Goal: Task Accomplishment & Management: Use online tool/utility

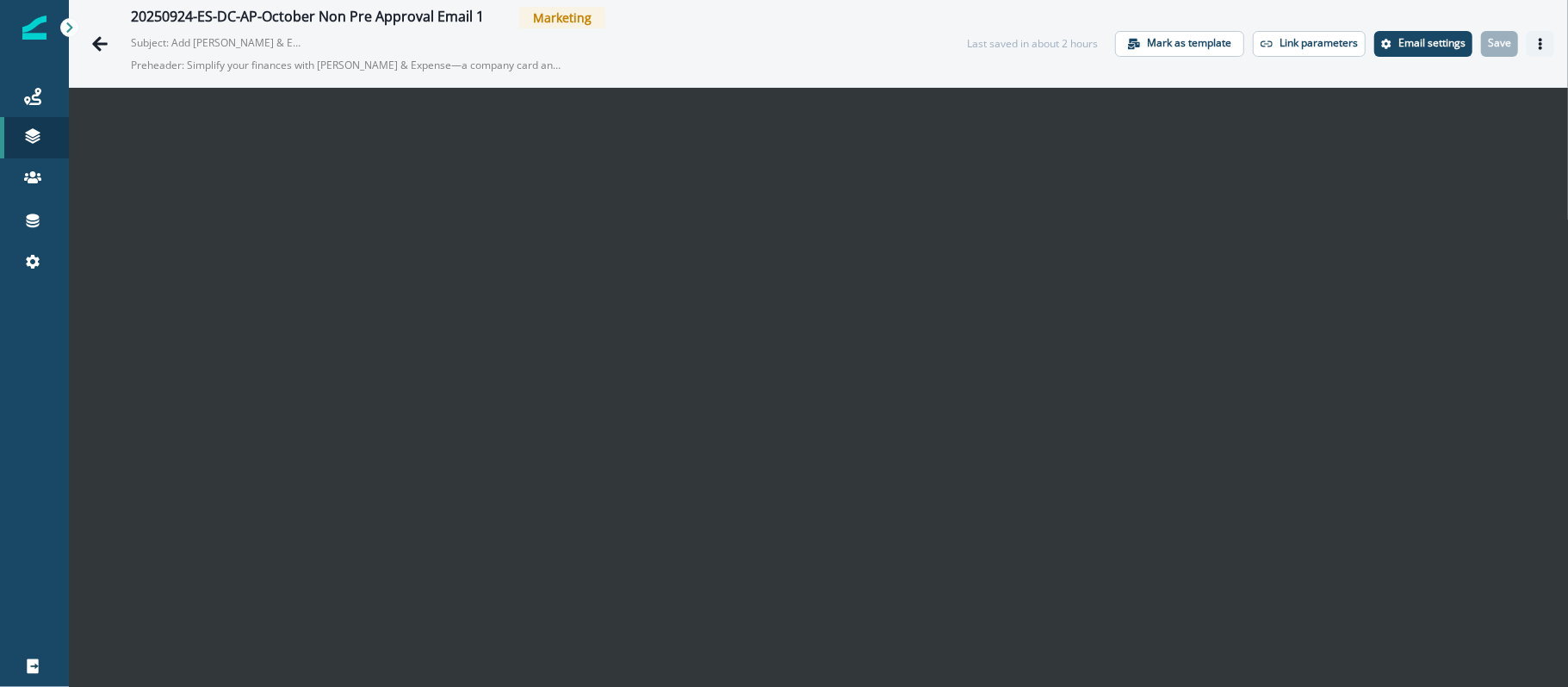
click at [1526, 52] on button "Actions" at bounding box center [1539, 44] width 27 height 26
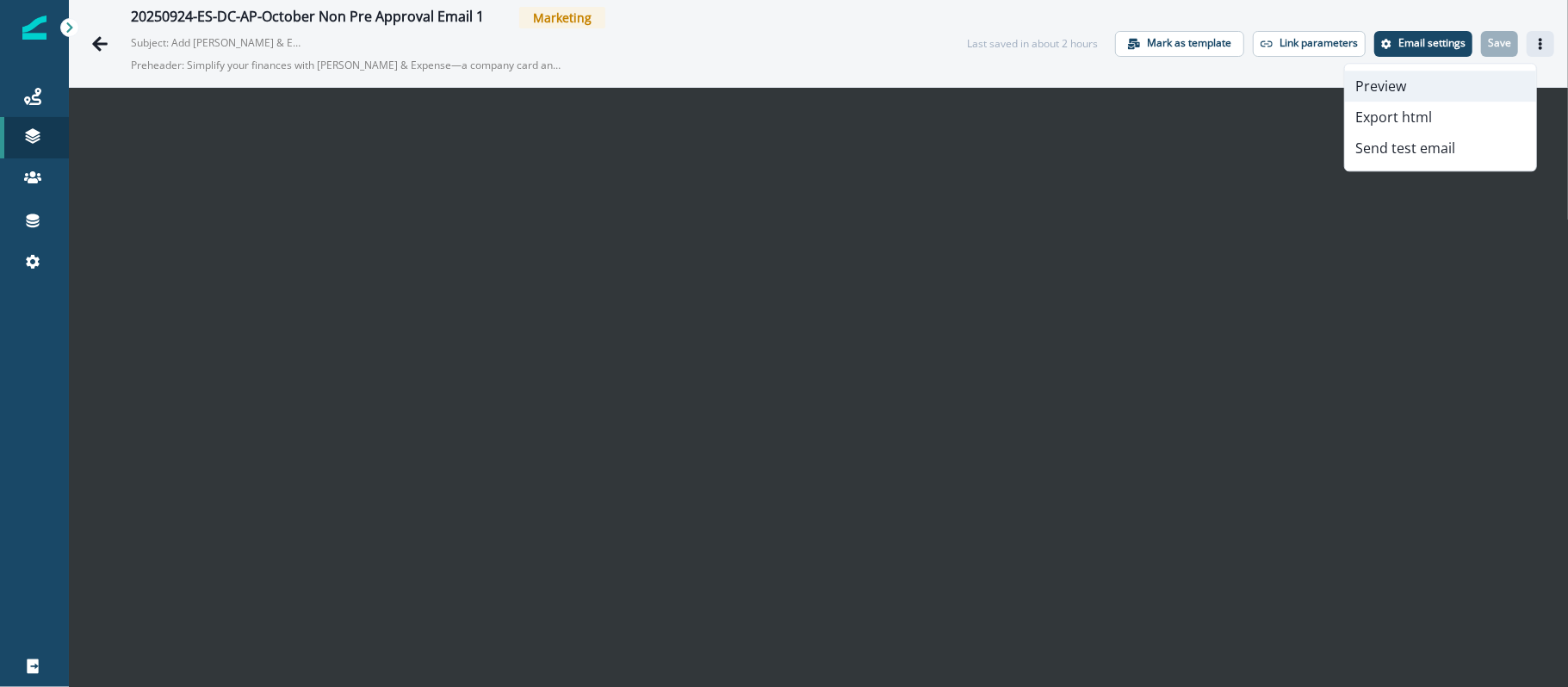
click at [1415, 83] on button "Preview" at bounding box center [1440, 86] width 191 height 31
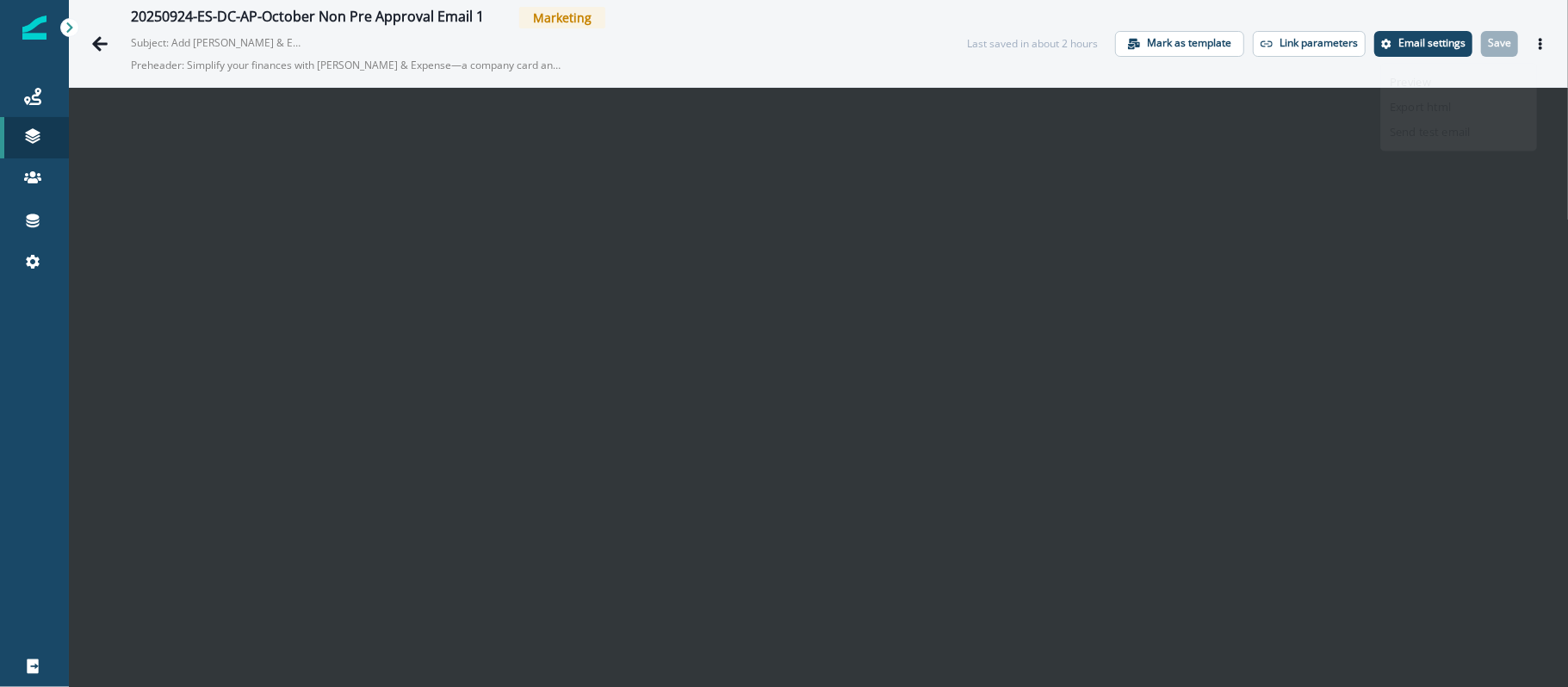
scroll to position [27, 0]
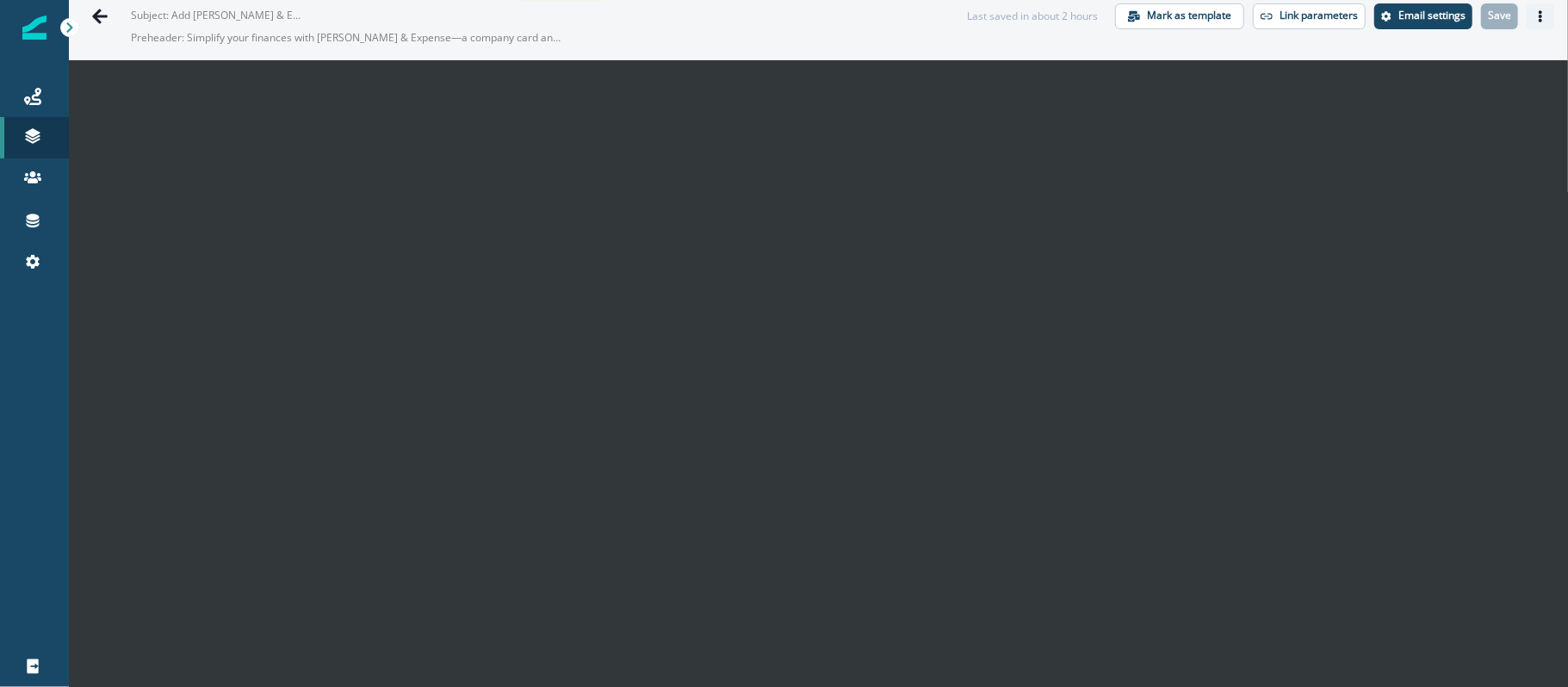
click at [1533, 15] on button "Actions" at bounding box center [1539, 17] width 27 height 26
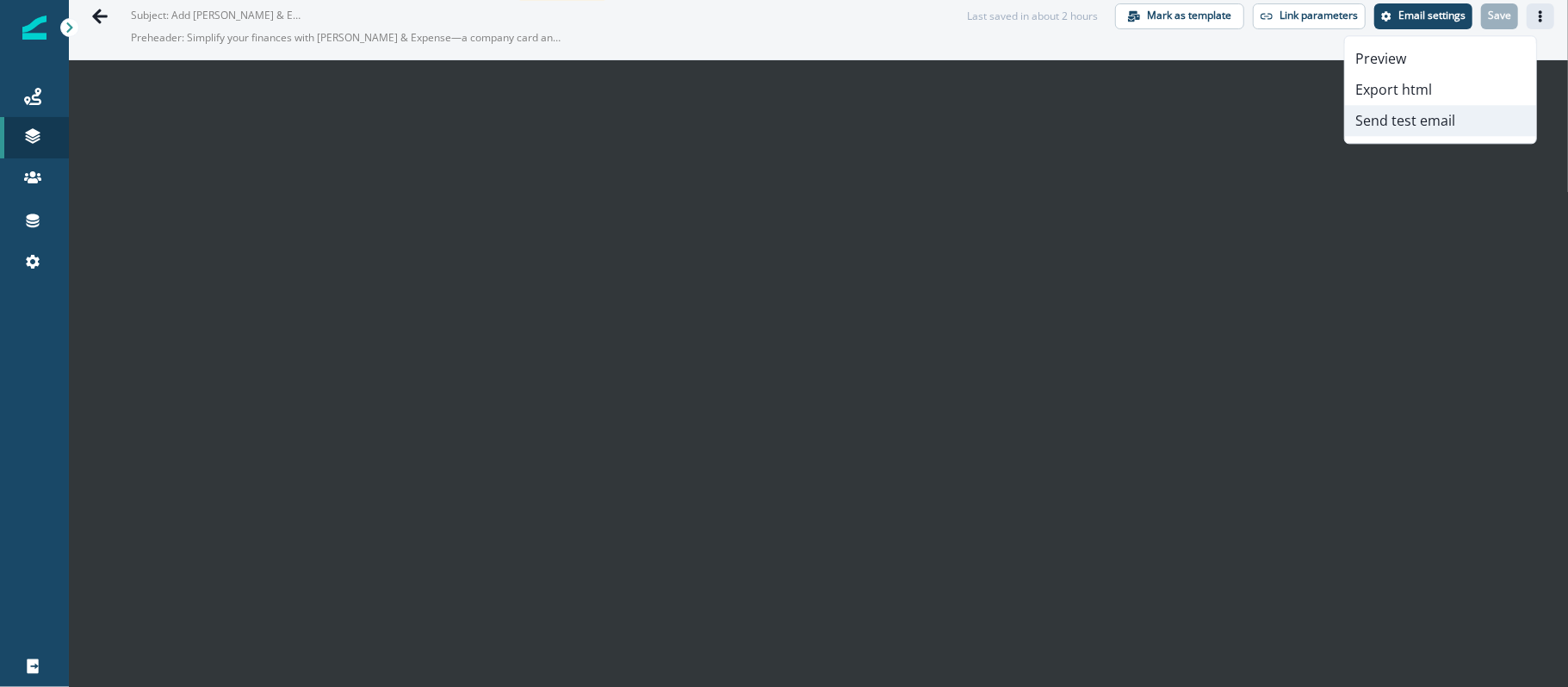
click at [1448, 125] on button "Send test email" at bounding box center [1440, 120] width 191 height 31
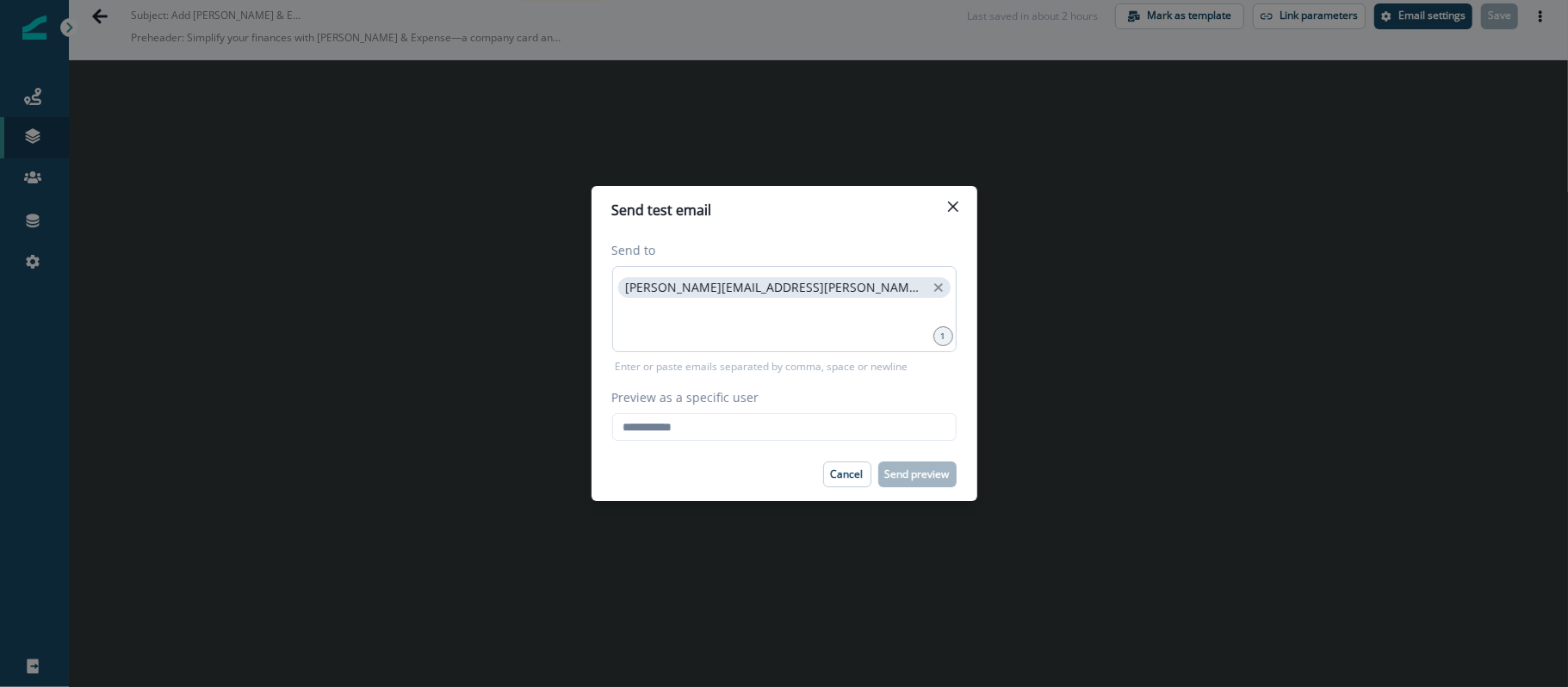
click at [836, 303] on div "nidhi.singh@hq.bill.com" at bounding box center [785, 309] width 345 height 86
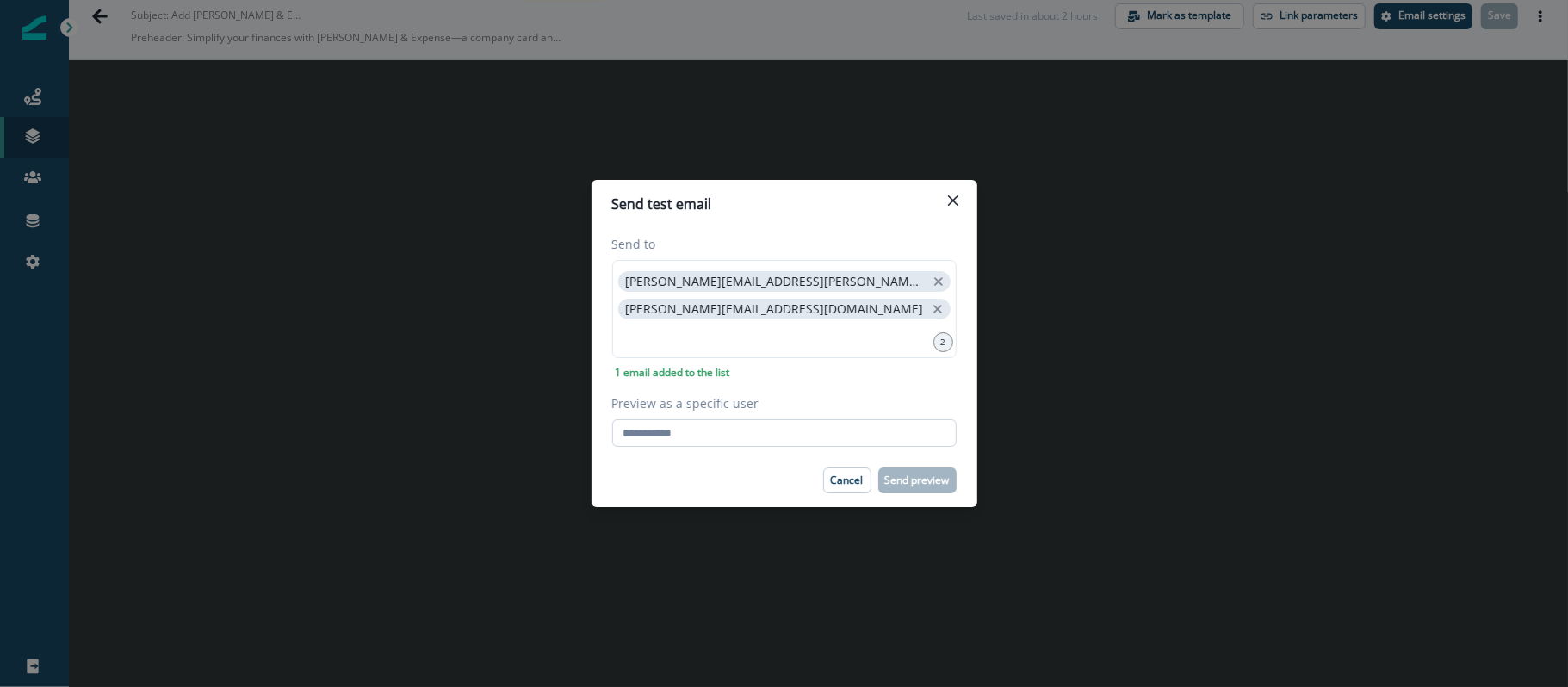
click at [737, 435] on input "Preview as a specific user" at bounding box center [785, 432] width 345 height 27
paste input "**********"
type input "**********"
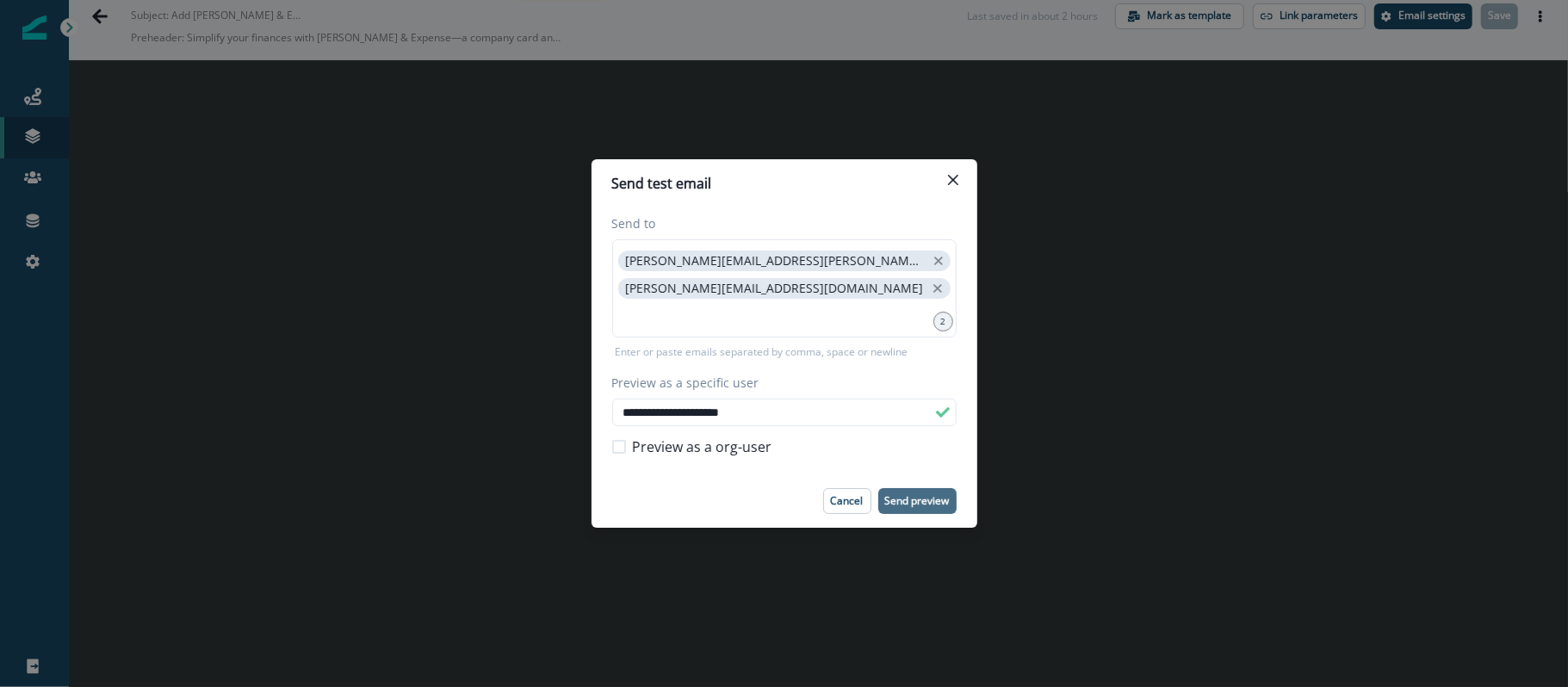
click at [927, 501] on p "Send preview" at bounding box center [917, 501] width 65 height 12
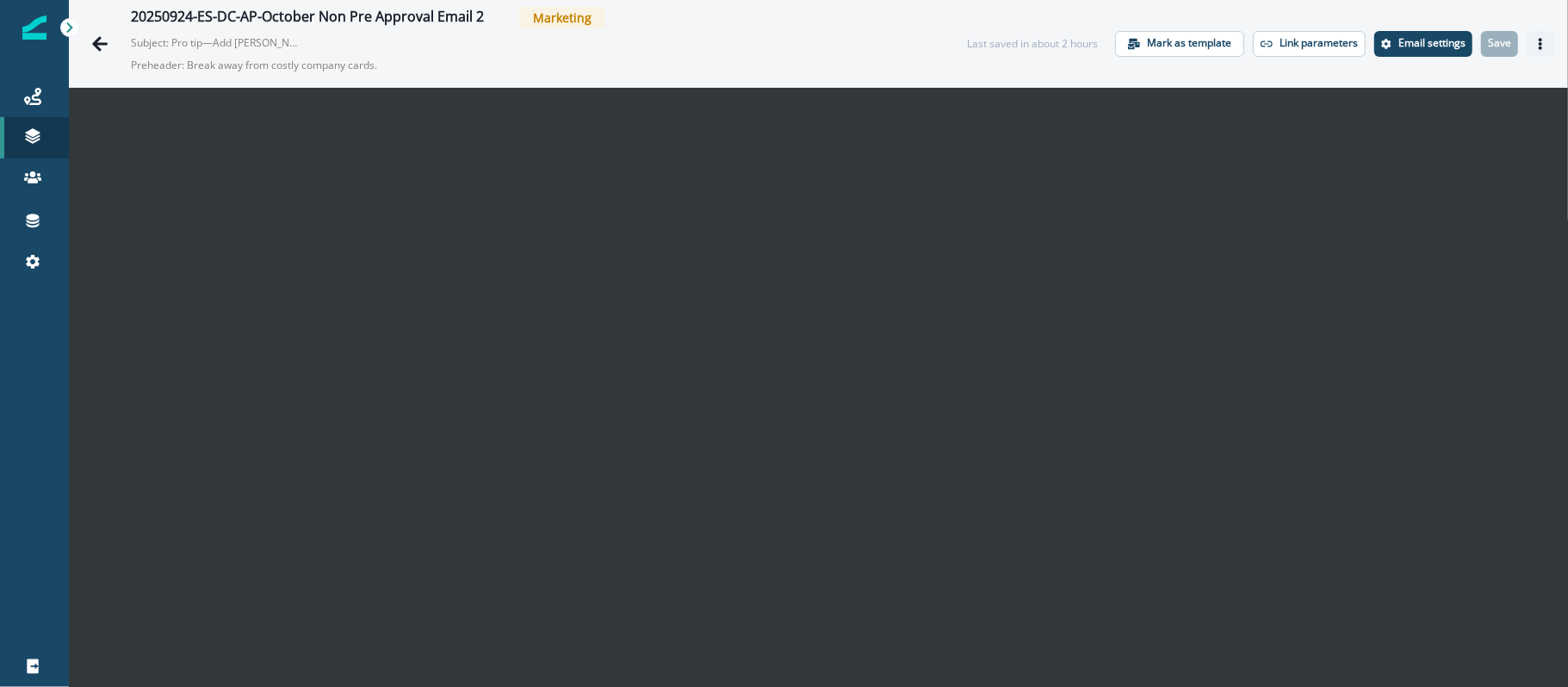
click at [1175, 39] on icon "Actions" at bounding box center [1540, 44] width 4 height 12
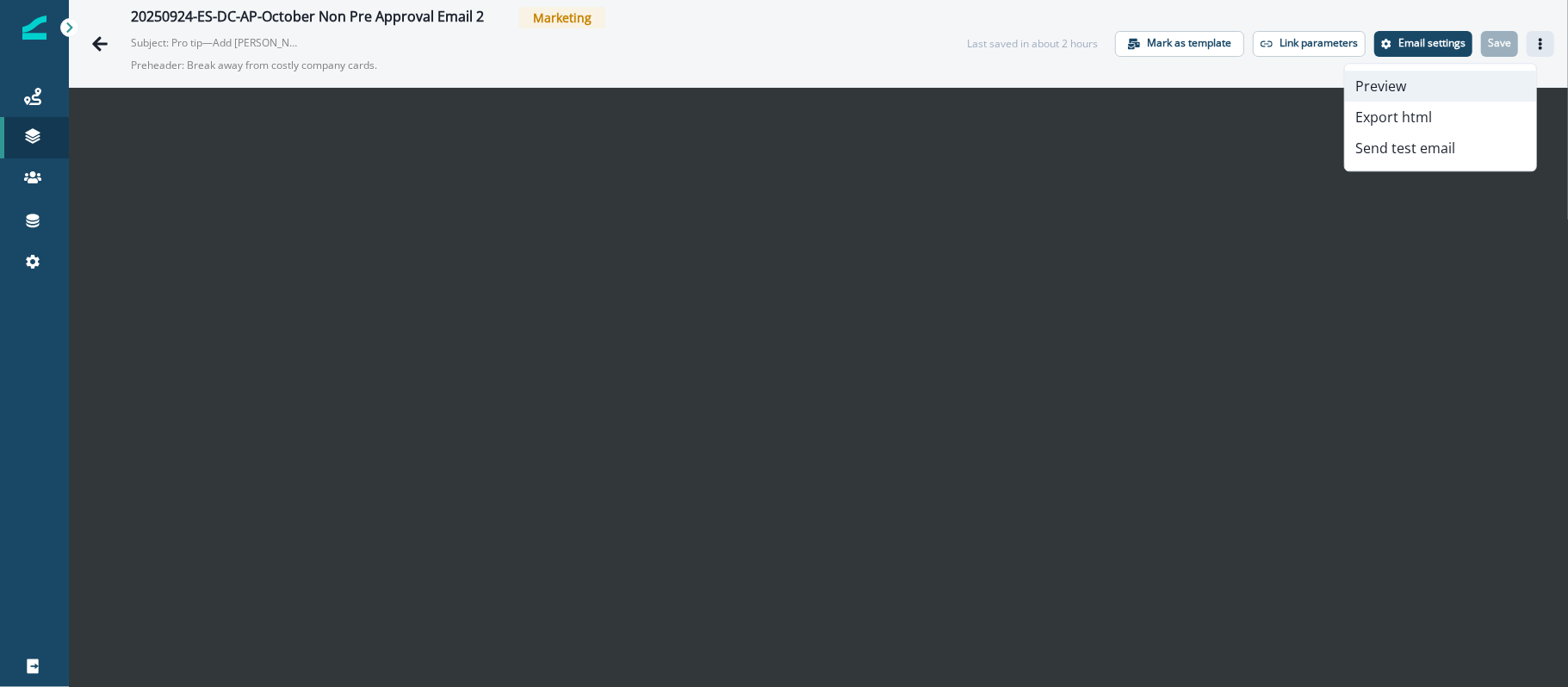
click at [1175, 97] on button "Preview" at bounding box center [1440, 86] width 191 height 31
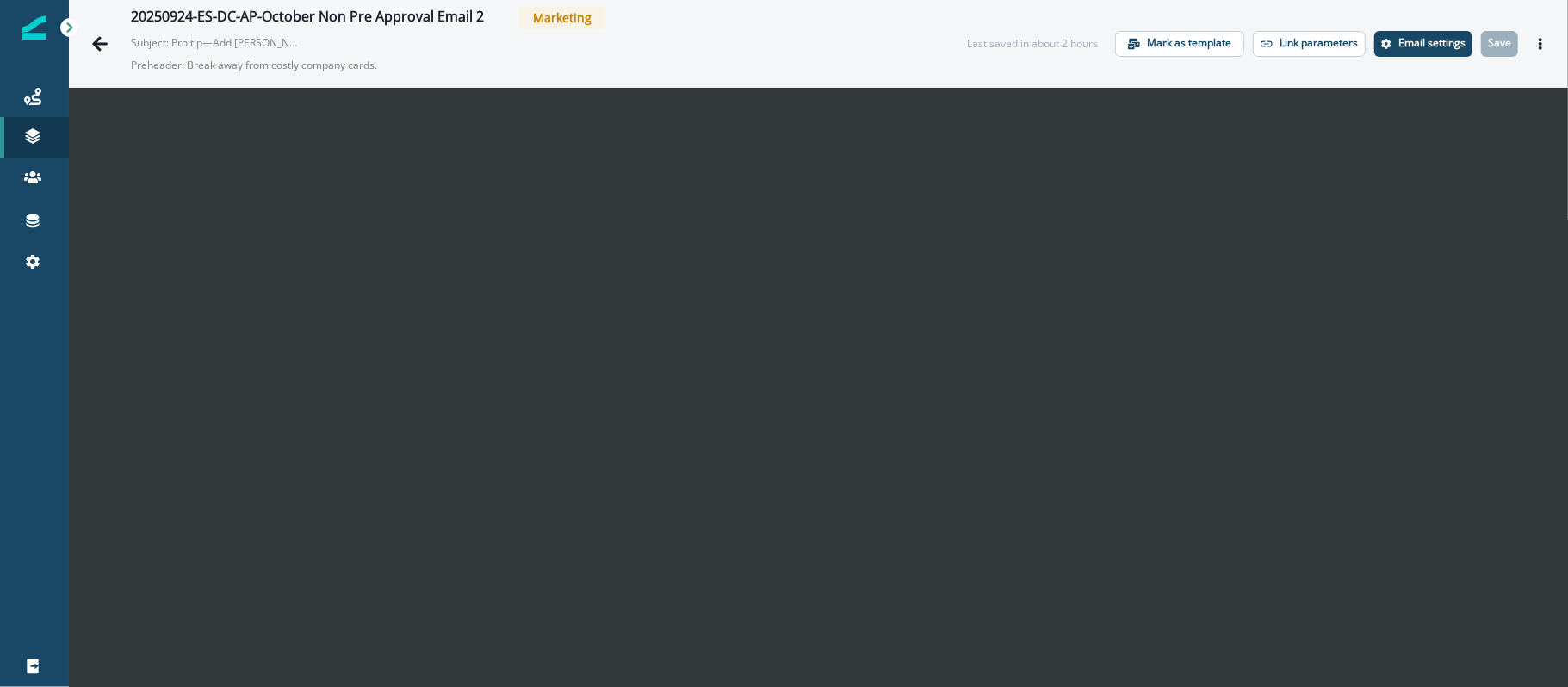
scroll to position [27, 0]
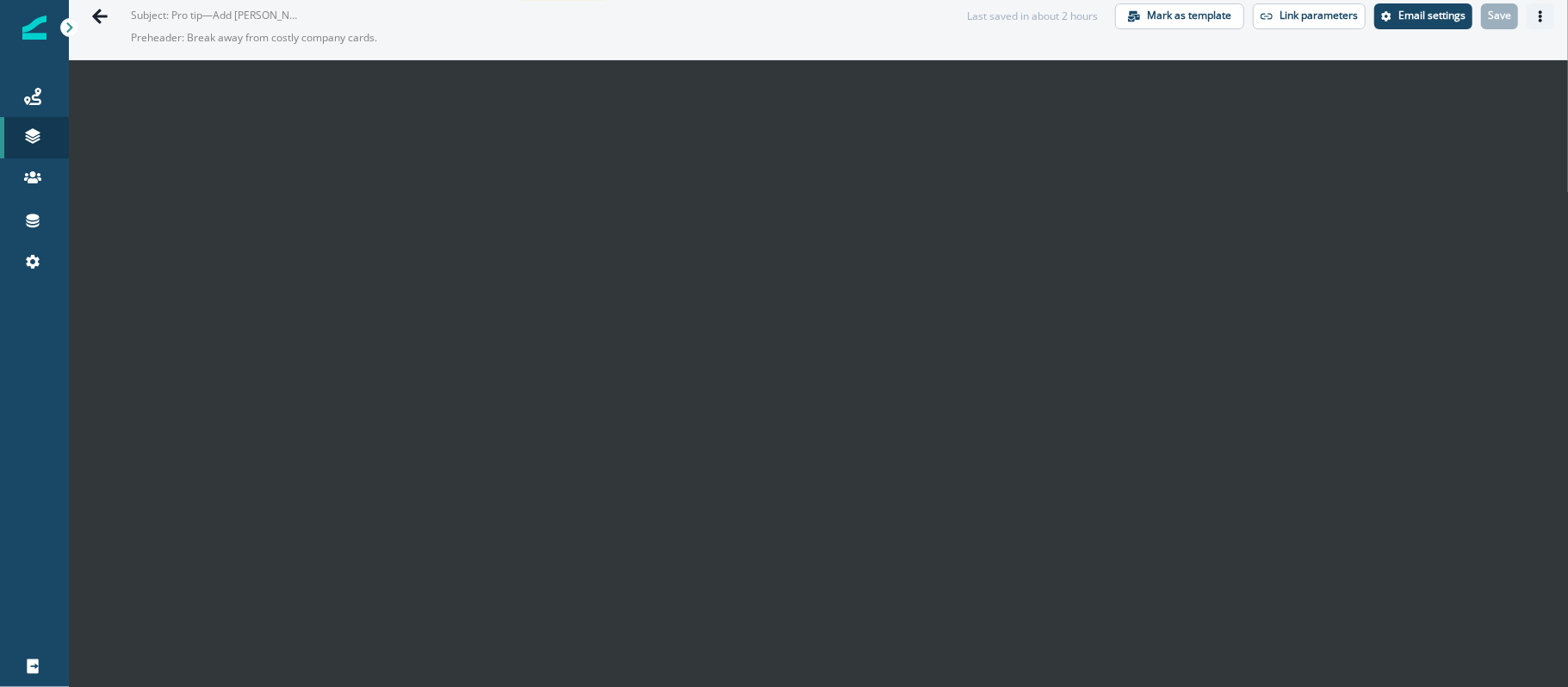
click at [1175, 12] on icon "Actions" at bounding box center [1540, 17] width 12 height 12
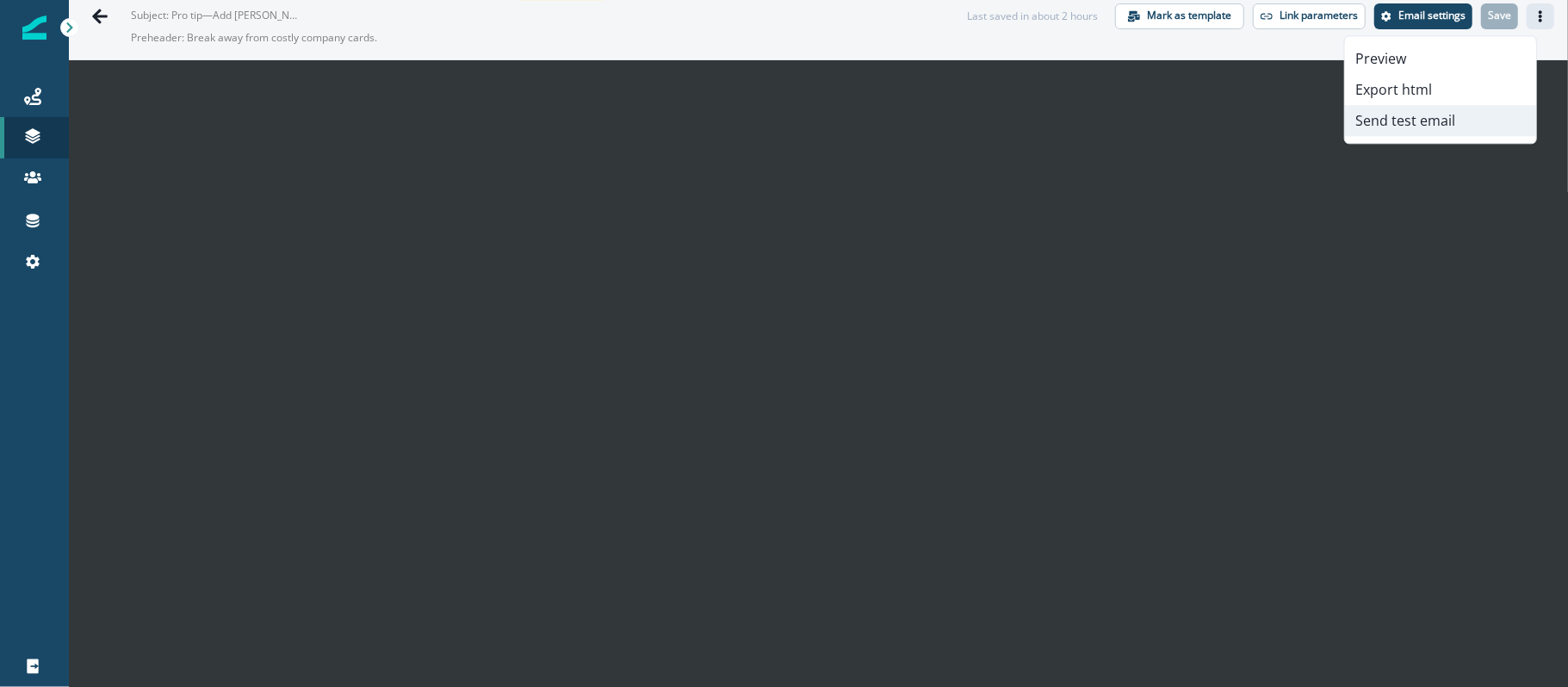
click at [1175, 121] on button "Send test email" at bounding box center [1440, 120] width 191 height 31
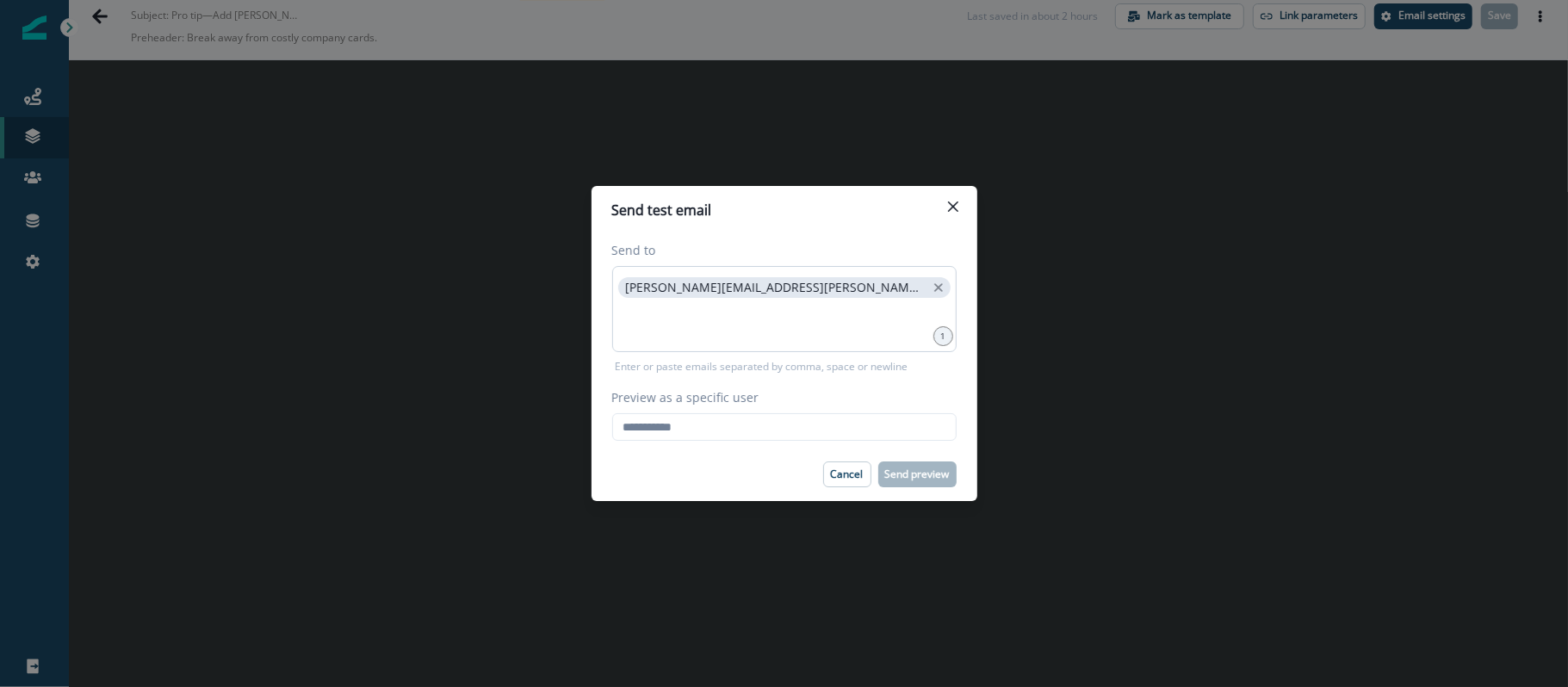
click at [841, 294] on div "[PERSON_NAME][EMAIL_ADDRESS][PERSON_NAME][DOMAIN_NAME]" at bounding box center [785, 309] width 345 height 86
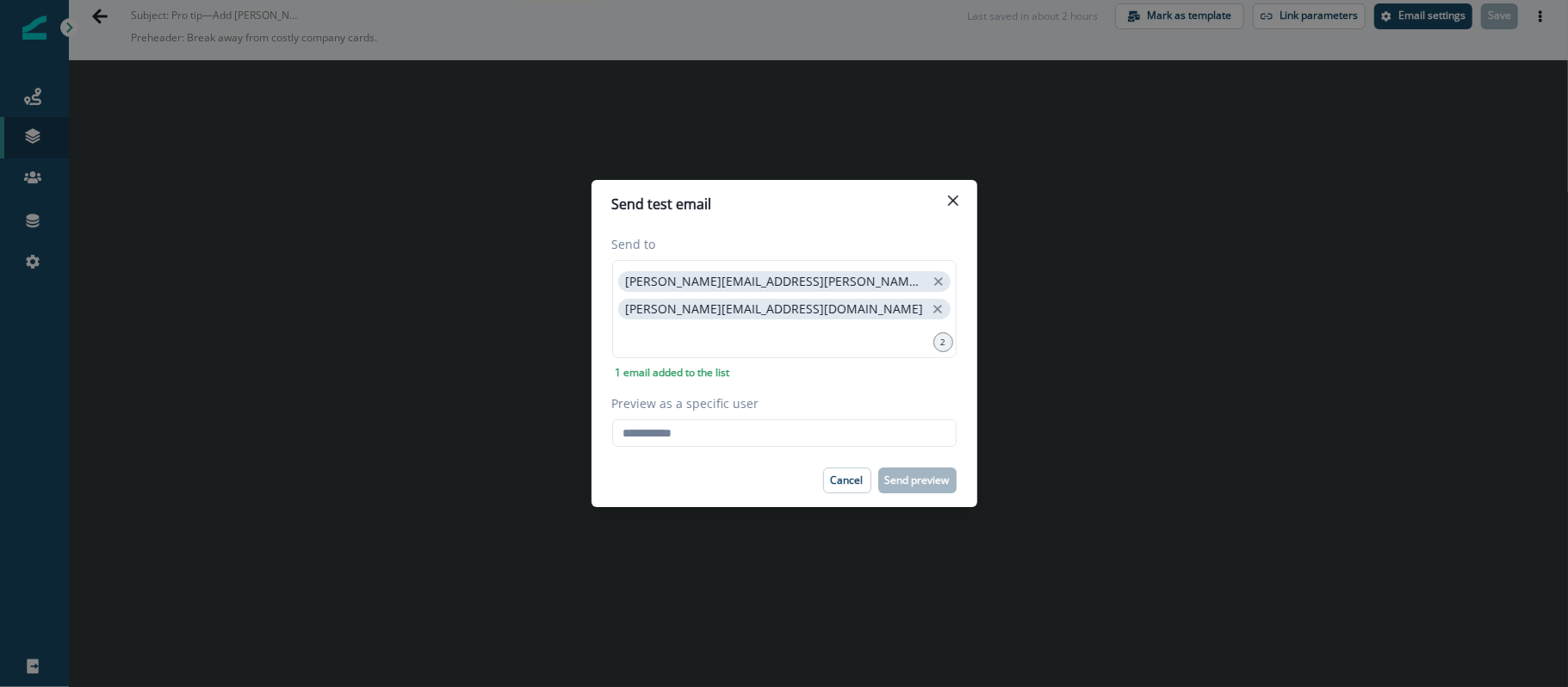
click at [701, 408] on label "Preview as a specific user" at bounding box center [780, 403] width 334 height 18
click at [701, 419] on input "Preview as a specific user" at bounding box center [785, 432] width 345 height 27
click at [704, 424] on input "Preview as a specific user" at bounding box center [785, 432] width 345 height 27
paste input "**********"
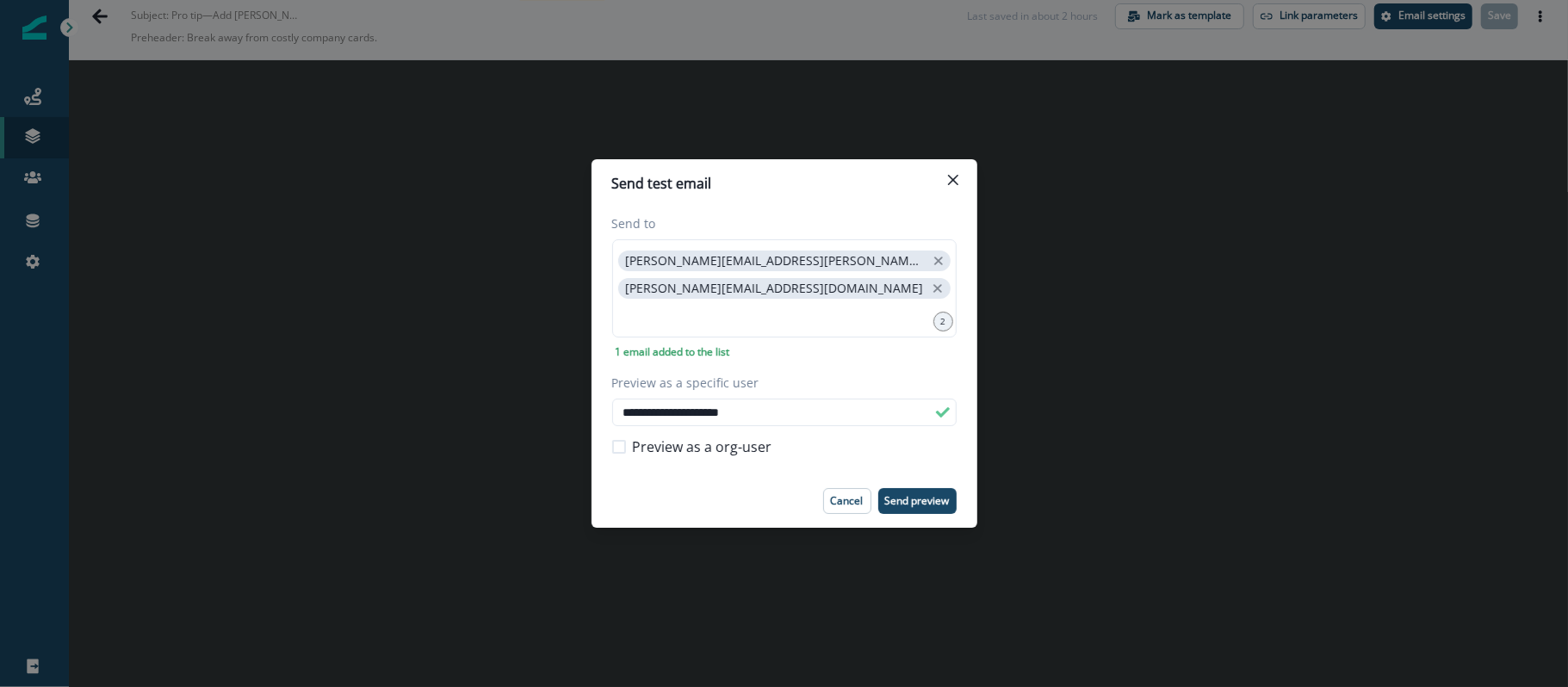
type input "**********"
click at [913, 495] on p "Send preview" at bounding box center [917, 501] width 65 height 12
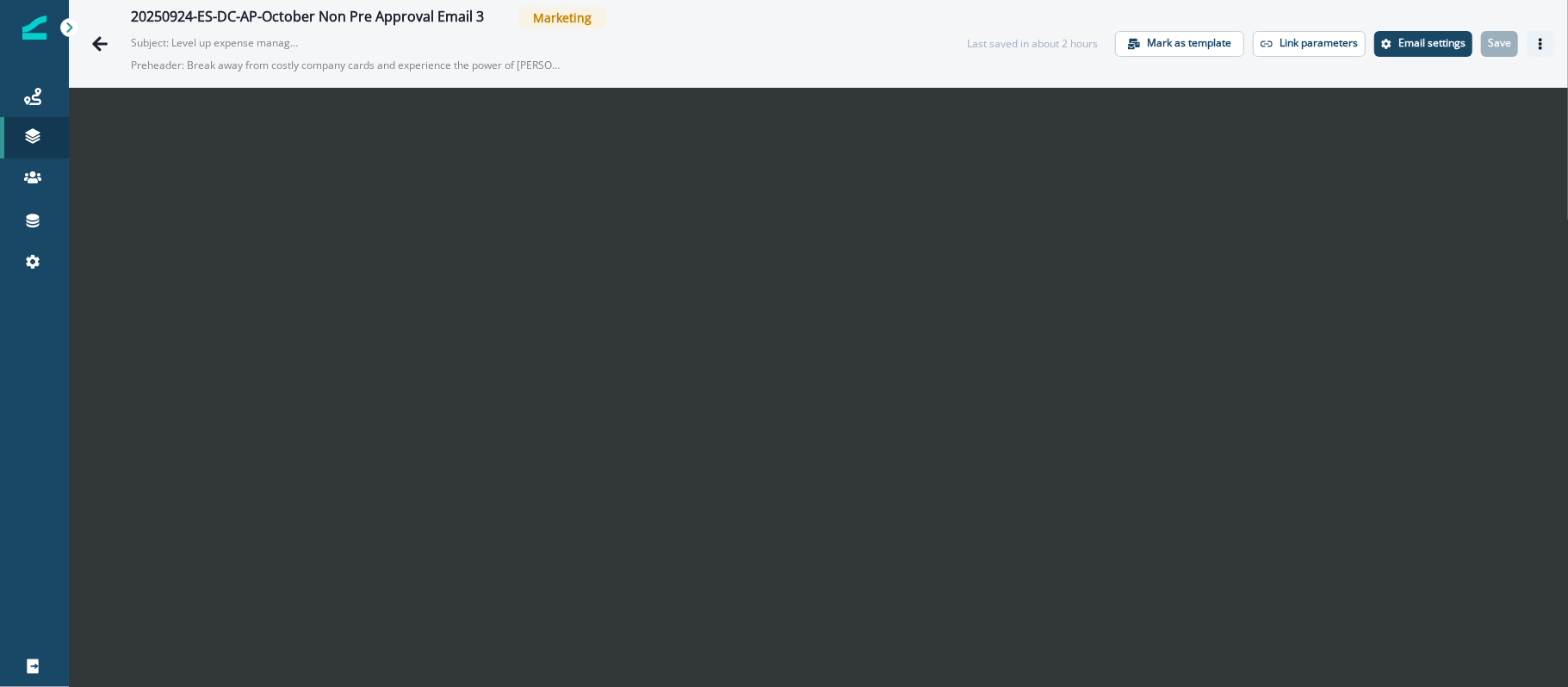
click at [1534, 42] on icon "Actions" at bounding box center [1540, 44] width 12 height 12
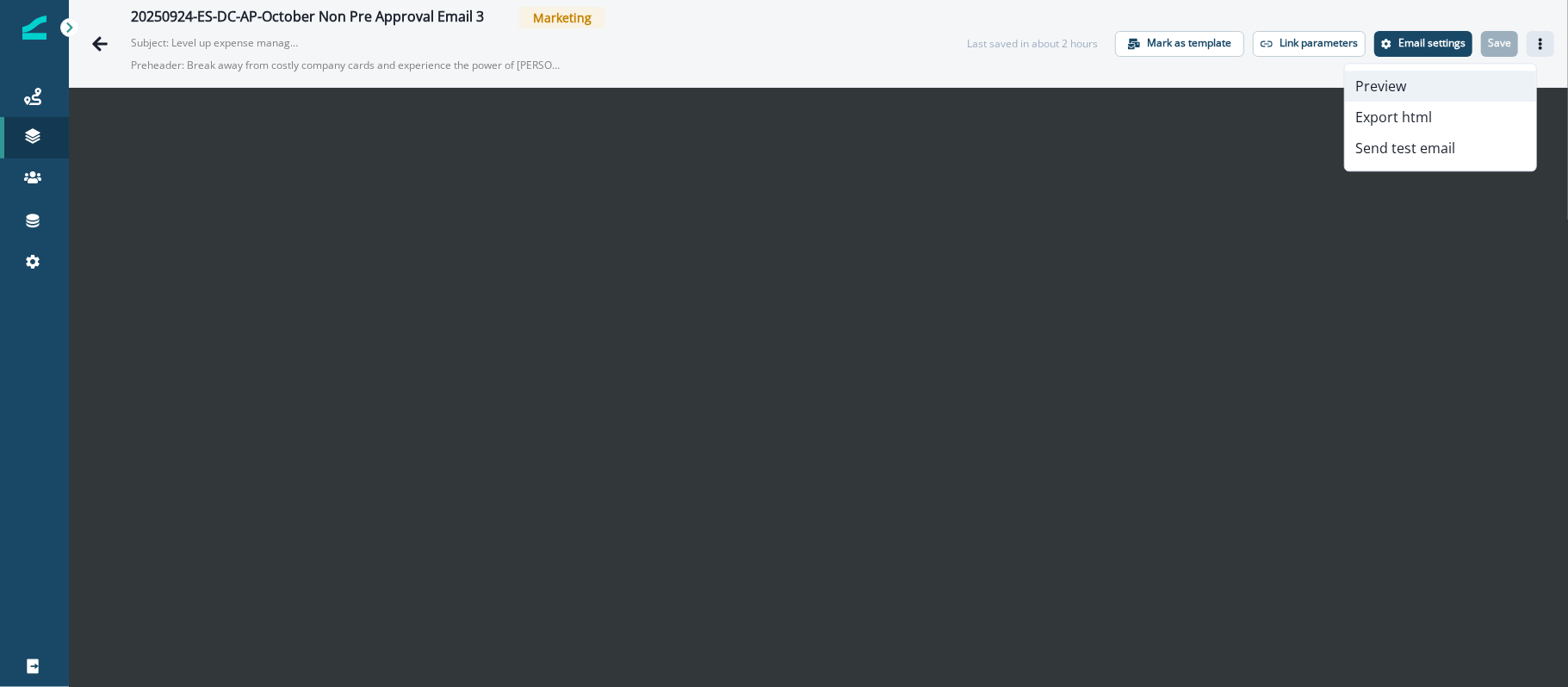
click at [1355, 90] on button "Preview" at bounding box center [1440, 86] width 191 height 31
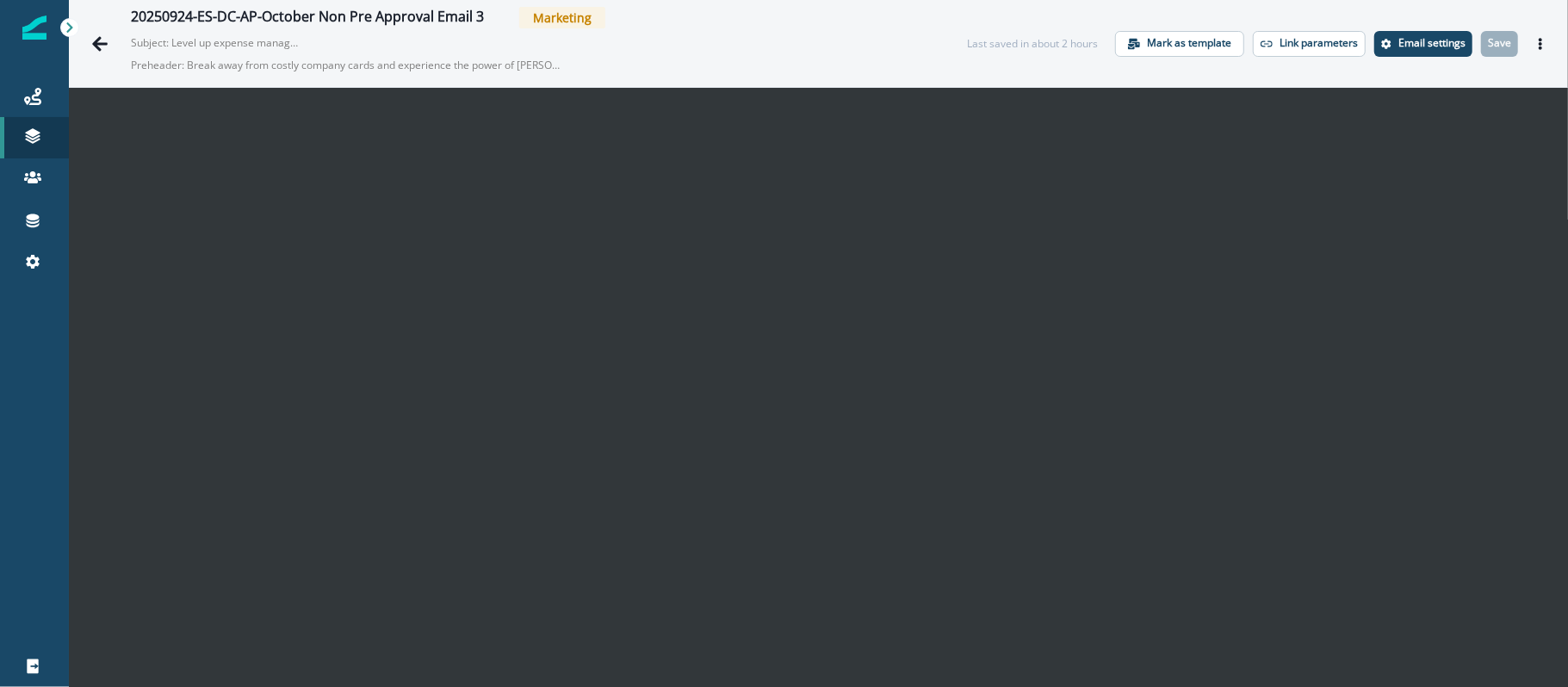
scroll to position [27, 0]
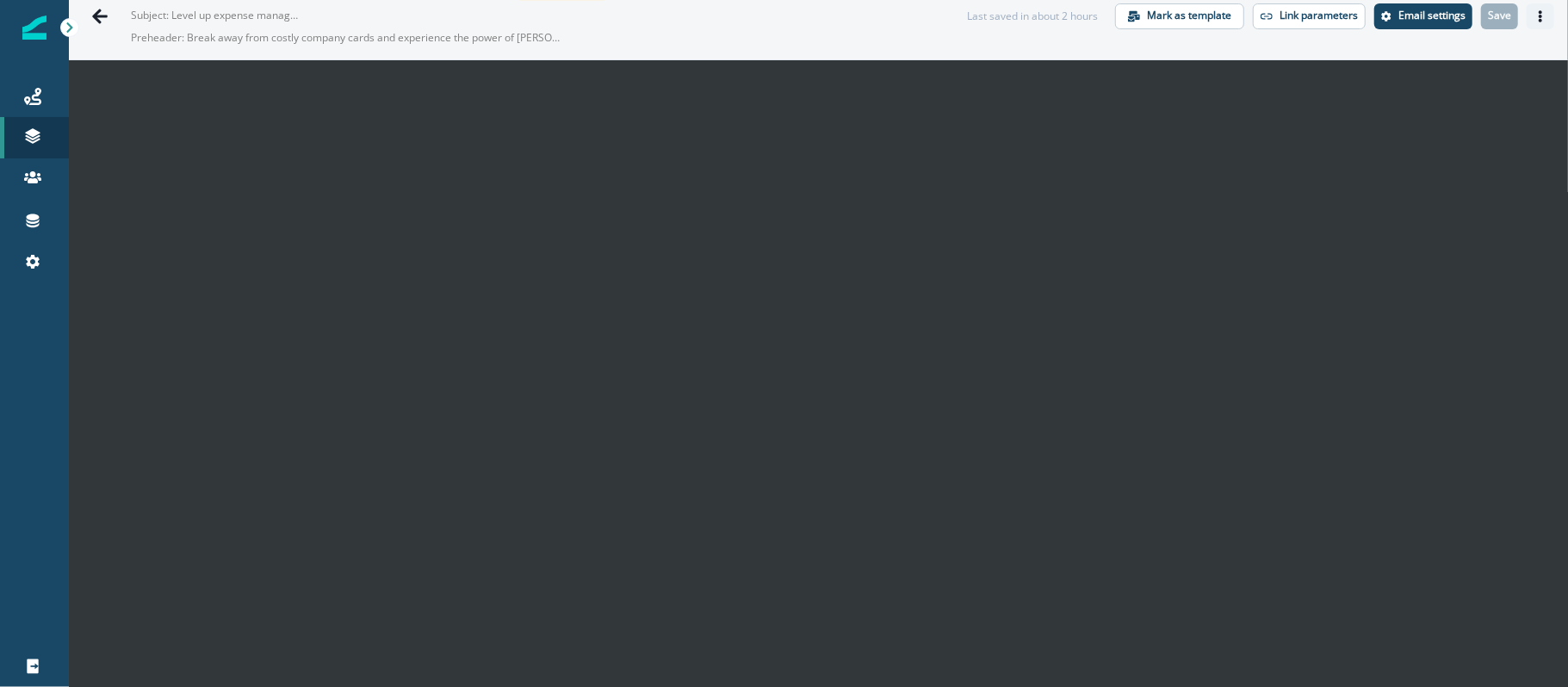
click at [1534, 14] on icon "Actions" at bounding box center [1540, 17] width 12 height 12
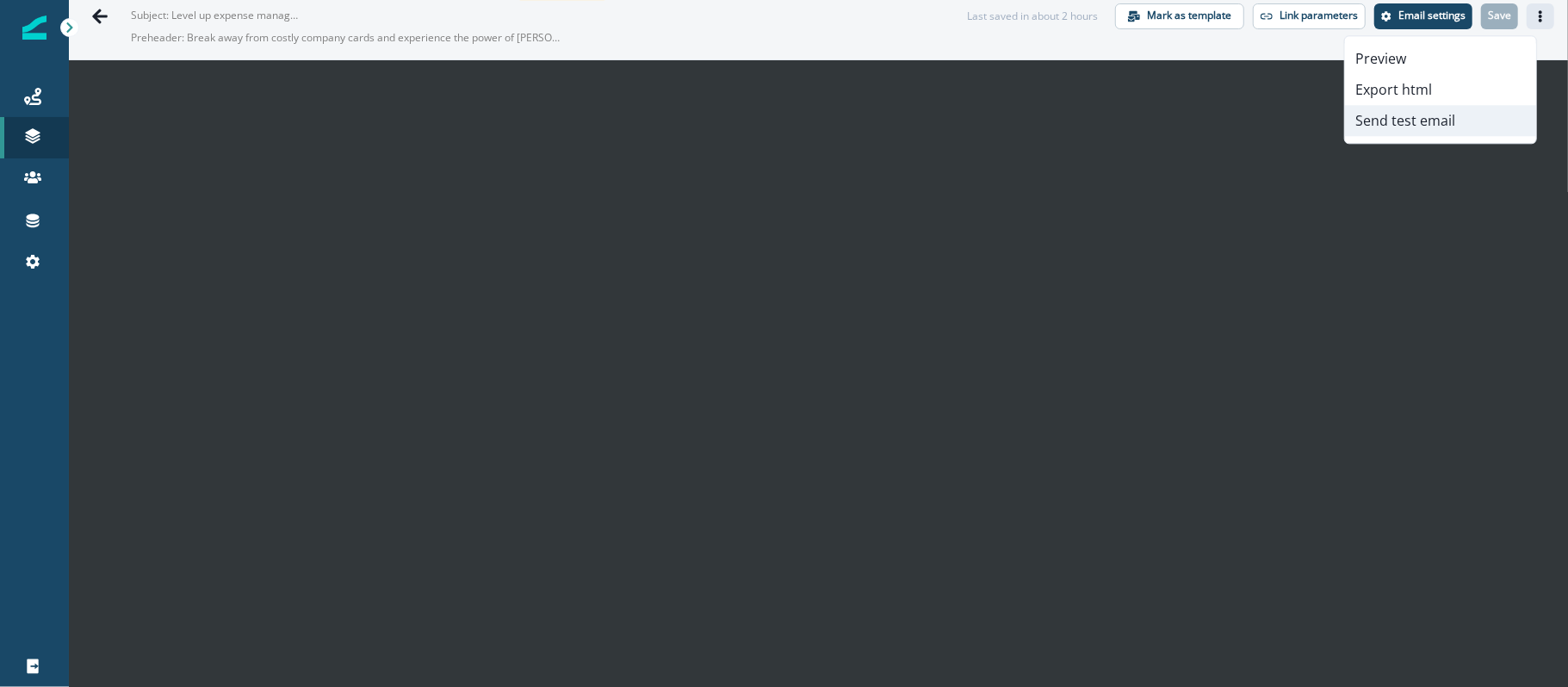
click at [1430, 115] on button "Send test email" at bounding box center [1440, 120] width 191 height 31
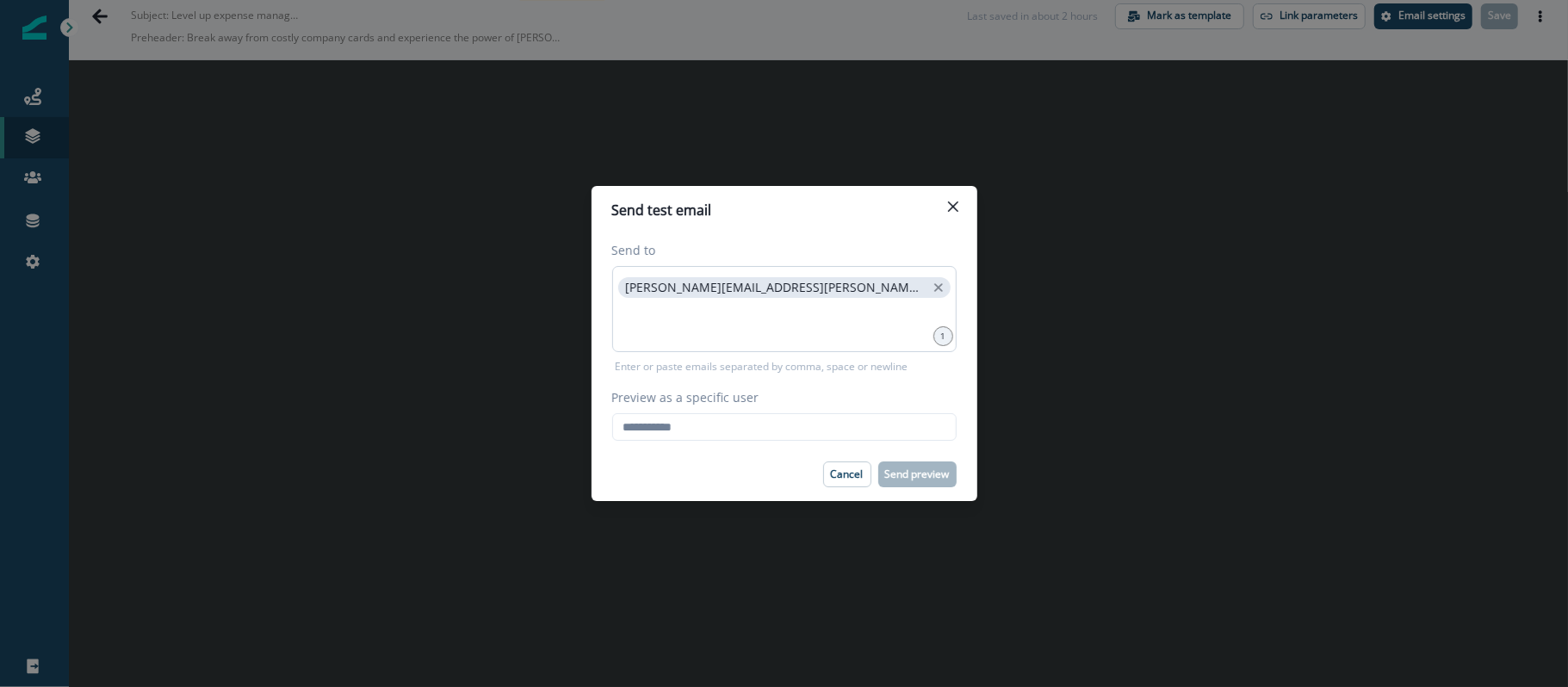
click at [870, 303] on div "nidhi.singh@hq.bill.com" at bounding box center [785, 309] width 345 height 86
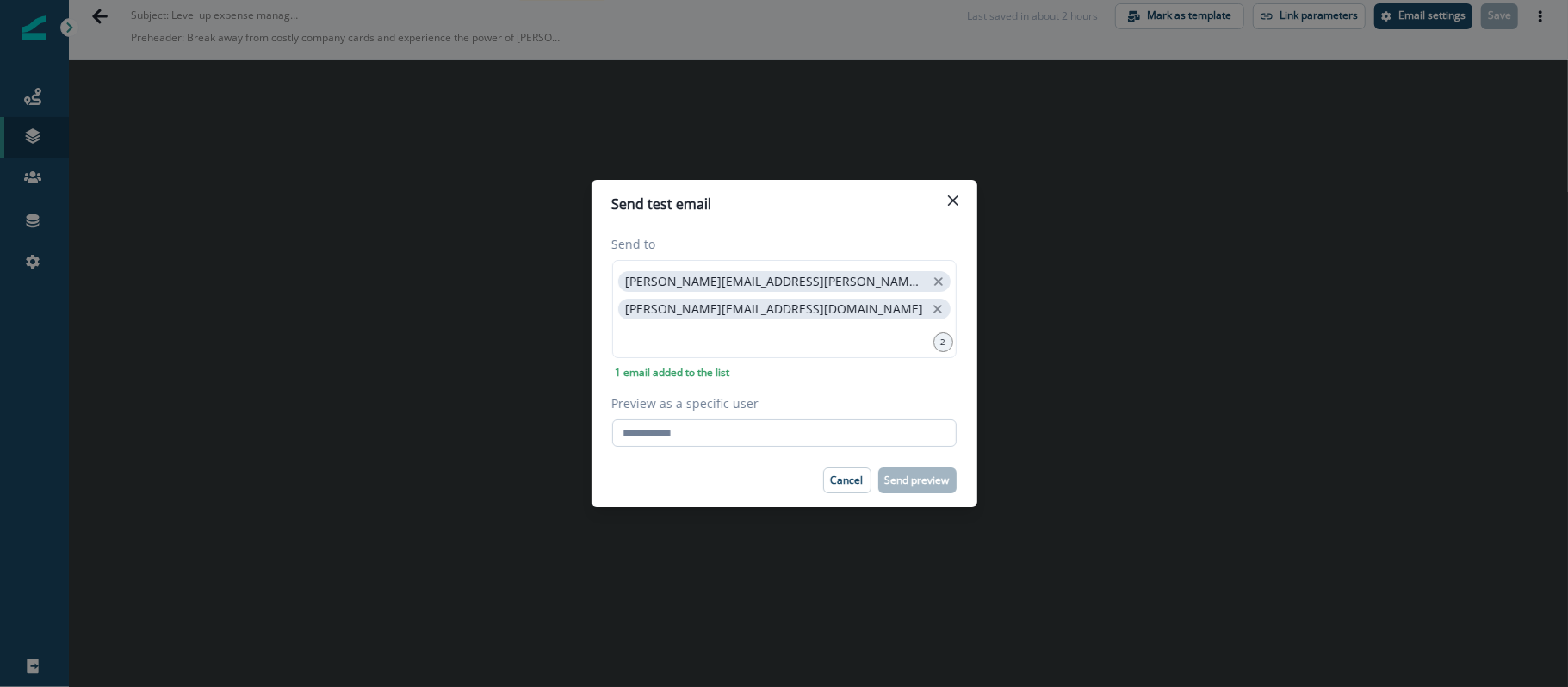
click at [732, 438] on input "Preview as a specific user" at bounding box center [785, 432] width 345 height 27
paste input "**********"
type input "**********"
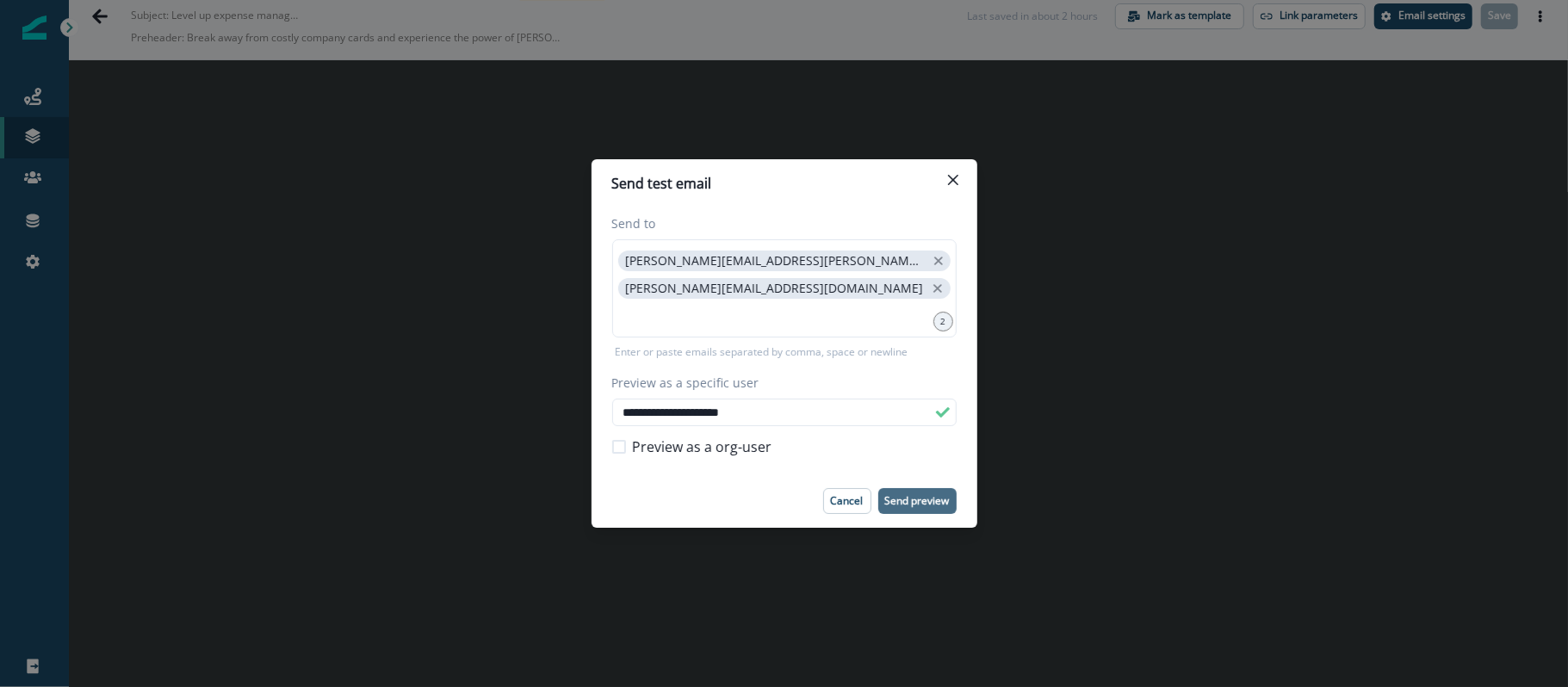
click at [938, 489] on button "Send preview" at bounding box center [918, 501] width 79 height 26
